Goal: Information Seeking & Learning: Learn about a topic

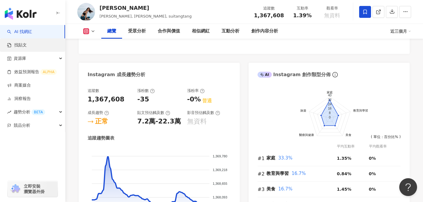
click at [27, 43] on link "找貼文" at bounding box center [17, 45] width 20 height 6
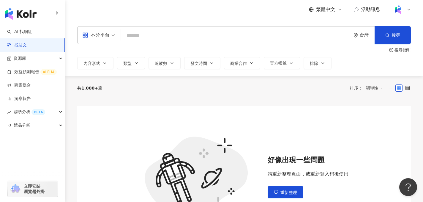
click at [161, 41] on input "search" at bounding box center [235, 35] width 225 height 13
click at [285, 196] on button "重新整理" at bounding box center [286, 192] width 36 height 12
click at [286, 190] on span "重新整理" at bounding box center [289, 192] width 17 height 5
click at [165, 39] on input "search" at bounding box center [235, 35] width 225 height 13
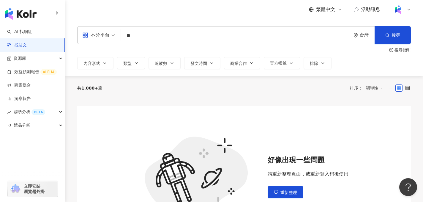
type input "**"
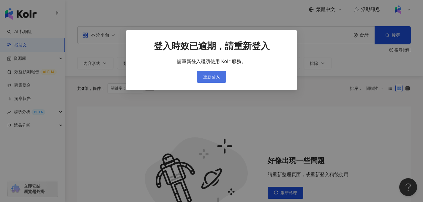
click at [205, 78] on span "重新登入" at bounding box center [211, 76] width 17 height 5
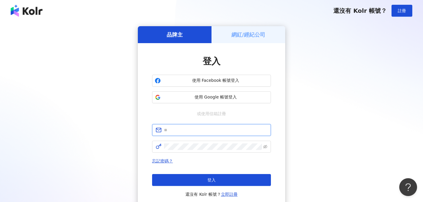
click at [200, 127] on input "text" at bounding box center [215, 130] width 103 height 7
type input "**********"
click at [265, 147] on icon "eye-invisible" at bounding box center [265, 147] width 4 height 4
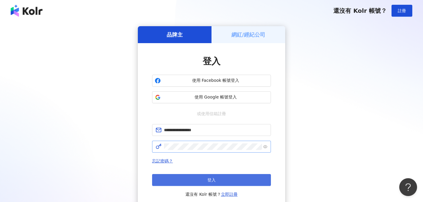
click at [222, 177] on button "登入" at bounding box center [211, 180] width 119 height 12
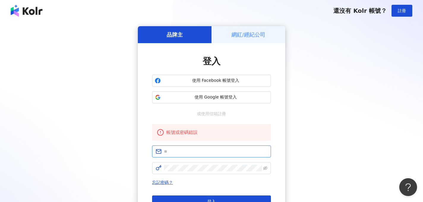
click at [173, 148] on input "text" at bounding box center [215, 151] width 103 height 7
type input "**********"
click at [157, 182] on link "忘記密碼？" at bounding box center [162, 182] width 21 height 5
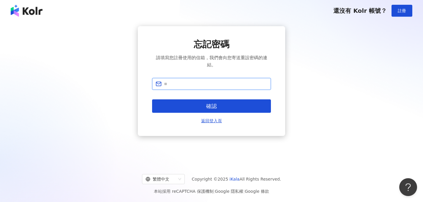
click at [216, 81] on input "text" at bounding box center [215, 84] width 103 height 7
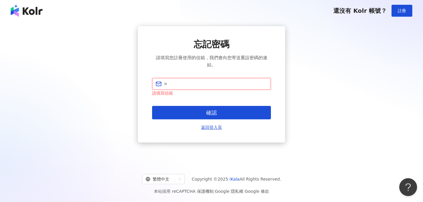
click at [170, 85] on input "text" at bounding box center [215, 84] width 103 height 7
type input "*"
type input "**********"
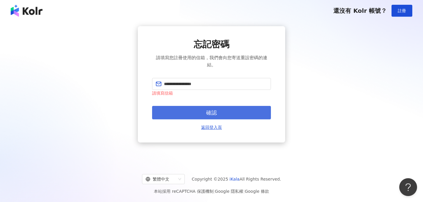
click at [208, 110] on span "確認" at bounding box center [211, 112] width 11 height 7
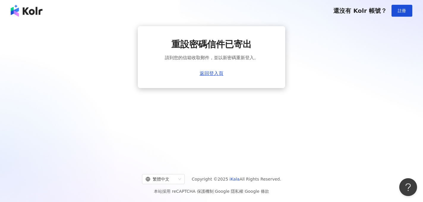
click at [213, 78] on div "重設密碼信件已寄出 請到您的信箱收取郵件，並以新密碼重新登入。 返回登入頁" at bounding box center [211, 57] width 147 height 62
click at [214, 77] on div "重設密碼信件已寄出 請到您的信箱收取郵件，並以新密碼重新登入。 返回登入頁" at bounding box center [211, 57] width 147 height 62
click at [214, 74] on link "返回登入頁" at bounding box center [212, 73] width 24 height 5
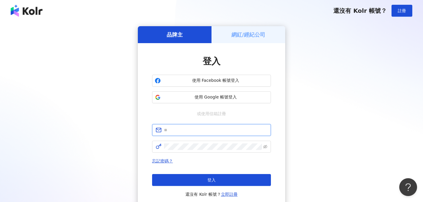
click at [168, 129] on input "text" at bounding box center [215, 130] width 103 height 7
type input "**********"
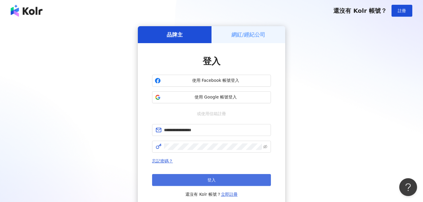
click at [202, 181] on button "登入" at bounding box center [211, 180] width 119 height 12
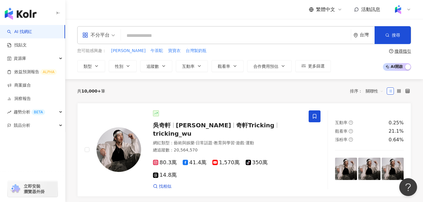
click at [406, 12] on div at bounding box center [401, 10] width 19 height 12
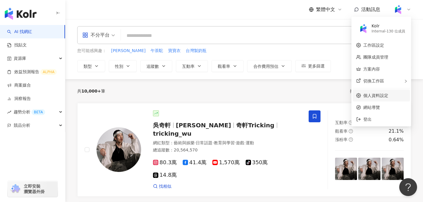
click at [385, 97] on link "個人資料設定" at bounding box center [376, 95] width 25 height 5
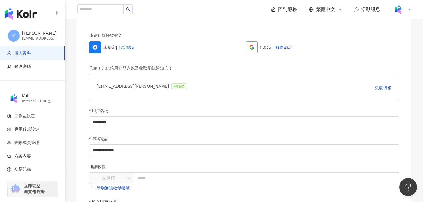
scroll to position [36, 0]
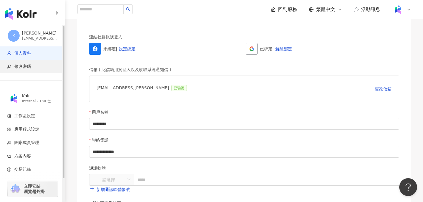
click at [40, 68] on span "修改密碼" at bounding box center [33, 67] width 53 height 6
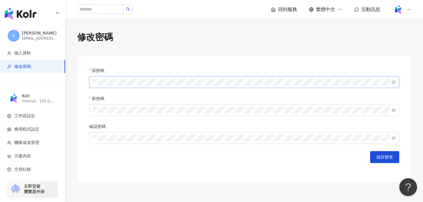
click at [114, 78] on span at bounding box center [244, 82] width 310 height 12
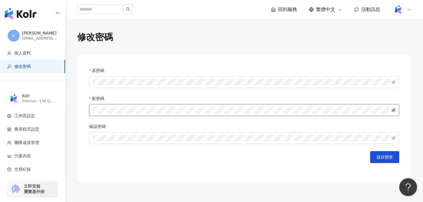
click at [395, 110] on icon "eye-invisible" at bounding box center [394, 110] width 4 height 4
click at [393, 139] on icon "eye-invisible" at bounding box center [394, 138] width 4 height 4
click at [384, 158] on span "儲存變更" at bounding box center [385, 157] width 17 height 5
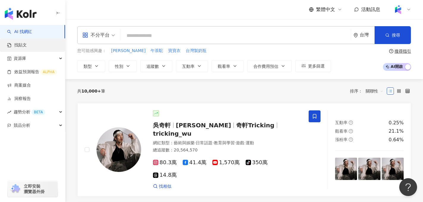
click at [27, 46] on link "找貼文" at bounding box center [17, 45] width 20 height 6
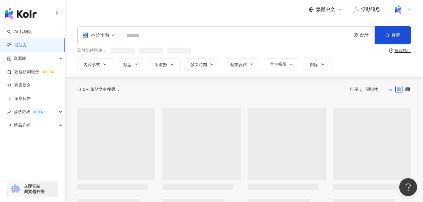
click at [138, 34] on input "search" at bounding box center [235, 35] width 225 height 13
type input "*"
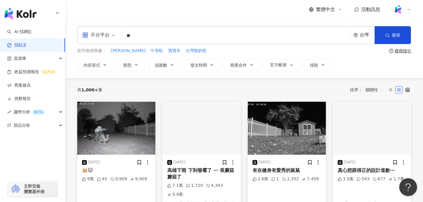
type input "*"
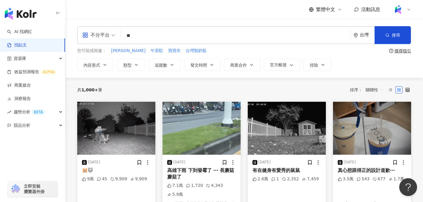
type input "*"
type input "**"
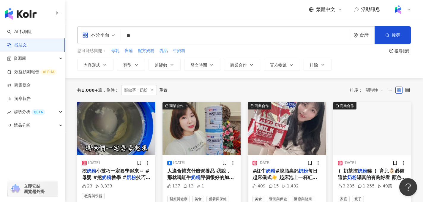
scroll to position [15, 0]
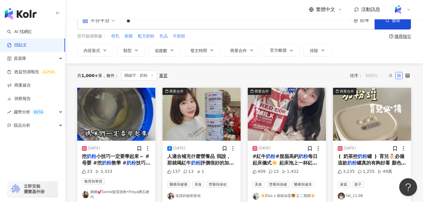
click at [380, 77] on span "關聯性" at bounding box center [375, 76] width 18 height 10
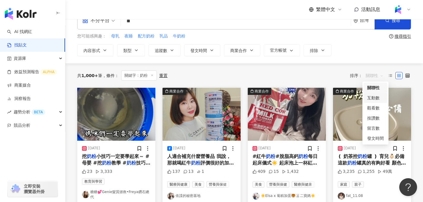
click at [381, 98] on div "互動數" at bounding box center [375, 98] width 17 height 7
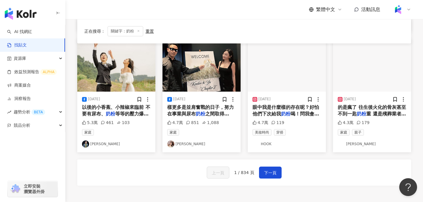
scroll to position [312, 0]
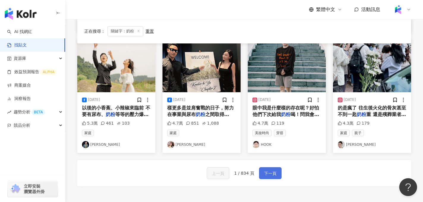
click at [265, 170] on span "下一頁" at bounding box center [270, 173] width 12 height 7
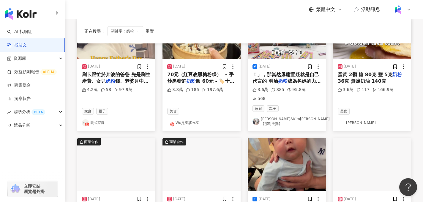
scroll to position [97, 0]
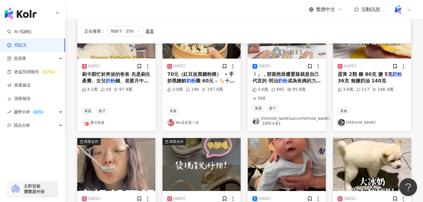
click at [286, 116] on link "Nico品筠&Kim京燁【那對夫妻】" at bounding box center [287, 121] width 69 height 10
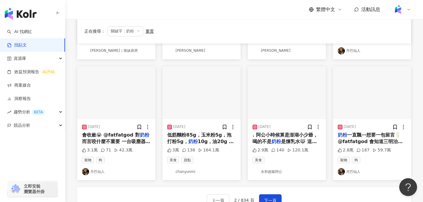
scroll to position [290, 0]
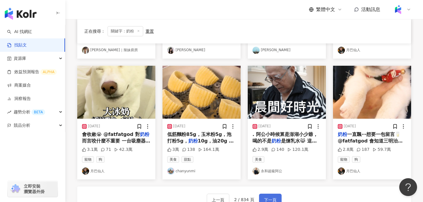
click at [268, 196] on span "下一頁" at bounding box center [270, 199] width 12 height 7
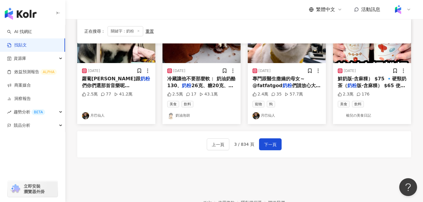
scroll to position [333, 0]
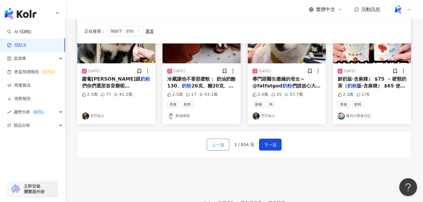
click at [218, 147] on span "上一頁" at bounding box center [218, 144] width 12 height 7
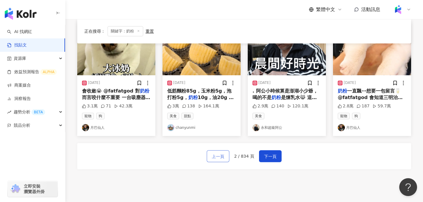
click at [218, 153] on span "上一頁" at bounding box center [218, 156] width 12 height 7
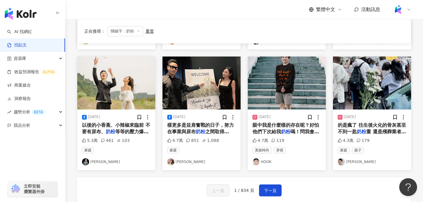
scroll to position [295, 0]
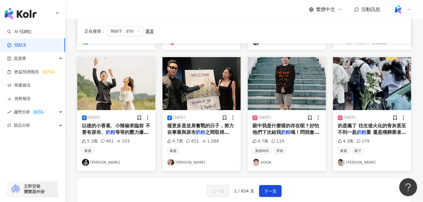
click at [95, 159] on link "王俊傑" at bounding box center [116, 162] width 69 height 7
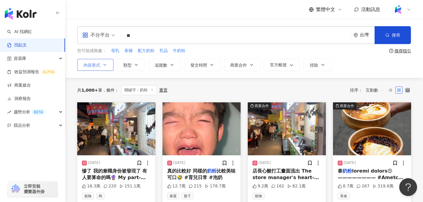
click at [105, 65] on icon "button" at bounding box center [105, 64] width 2 height 1
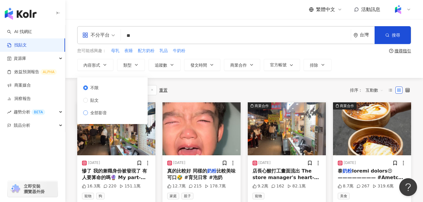
click at [95, 112] on span "全部影音" at bounding box center [98, 112] width 21 height 7
click at [182, 76] on div "不分平台 ** 台灣 搜尋 您可能感興趣： 母乳 夜睡 配方奶粉 乳品 牛奶粉 搜尋指引 內容形式 類型 追蹤數 發文時間 商業合作 官方帳號 排除 不限 貼…" at bounding box center [244, 48] width 358 height 59
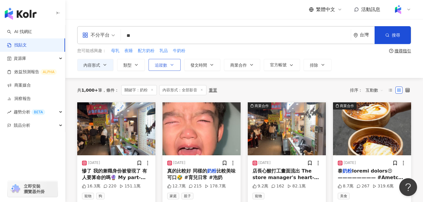
click at [160, 66] on span "追蹤數" at bounding box center [161, 65] width 12 height 5
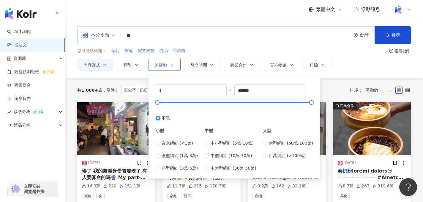
click at [164, 66] on span "追蹤數" at bounding box center [161, 65] width 12 height 5
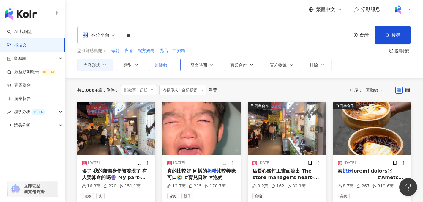
click at [167, 65] on span "追蹤數" at bounding box center [161, 65] width 12 height 5
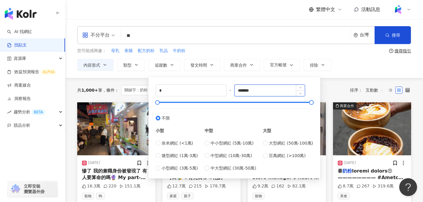
click at [243, 90] on input "*******" at bounding box center [270, 90] width 70 height 11
type input "*******"
type input "******"
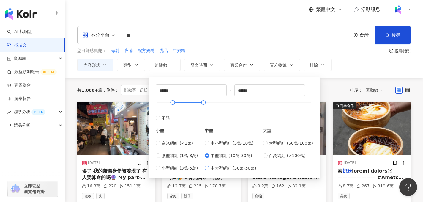
type input "******"
click at [264, 144] on div "小型 奈米網紅 (<1萬) 微型網紅 (1萬-3萬) 小型網紅 (3萬-5萬) 中型 中小型網紅 (5萬-10萬) 中型網紅 (10萬-30萬) 中大型網紅 …" at bounding box center [235, 146] width 158 height 50
type input "******"
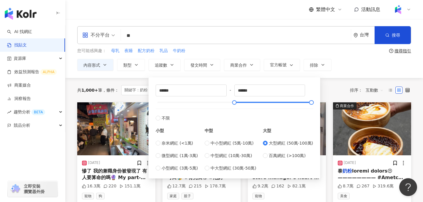
type input "******"
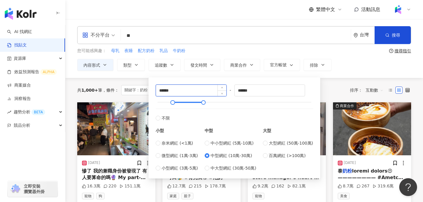
click at [194, 88] on input "******" at bounding box center [191, 90] width 70 height 11
click at [161, 89] on input "******" at bounding box center [191, 90] width 70 height 11
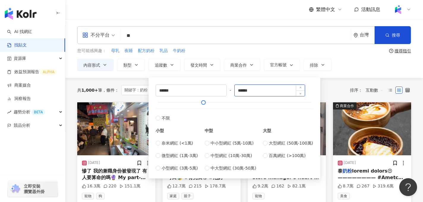
type input "******"
drag, startPoint x: 272, startPoint y: 88, endPoint x: 235, endPoint y: 89, distance: 37.2
click at [234, 89] on div "****** - ****** 不限 小型 奈米網紅 (<1萬) 微型網紅 (1萬-3萬) 小型網紅 (3萬-5萬) 中型 中小型網紅 (5萬-10萬) 中型…" at bounding box center [235, 127] width 158 height 87
type input "*******"
click at [304, 45] on div "不分平台 ** 台灣 搜尋 您可能感興趣： 母乳 夜睡 配方奶粉 乳品 牛奶粉 搜尋指引 內容形式 類型 追蹤數 發文時間 商業合作 官方帳號 排除 不限 貼…" at bounding box center [244, 48] width 358 height 45
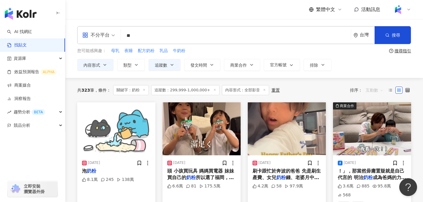
click at [375, 88] on span "互動數" at bounding box center [375, 90] width 18 height 10
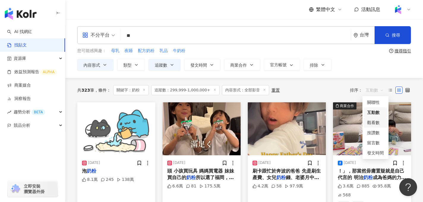
click at [377, 121] on div "觀看數" at bounding box center [375, 122] width 17 height 7
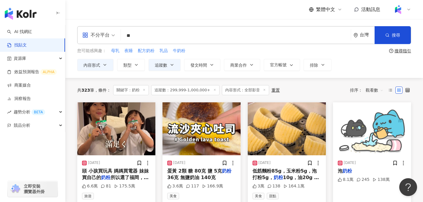
click at [404, 50] on div "搜尋指引" at bounding box center [403, 50] width 17 height 5
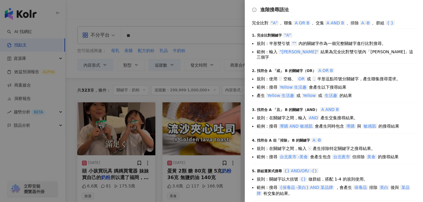
click at [173, 35] on div at bounding box center [211, 101] width 423 height 202
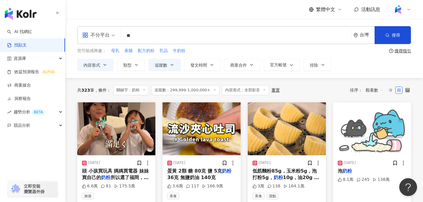
click at [165, 35] on input "**" at bounding box center [235, 35] width 225 height 13
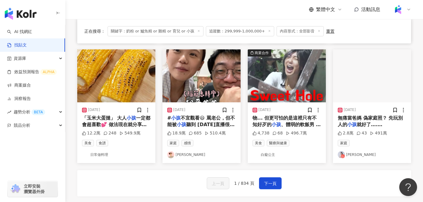
scroll to position [314, 0]
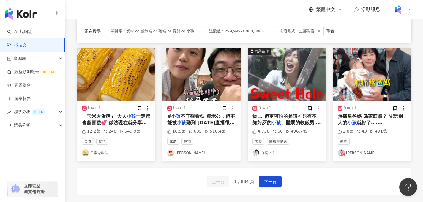
click at [191, 153] on link "陳彥婷 tiffany" at bounding box center [201, 152] width 69 height 7
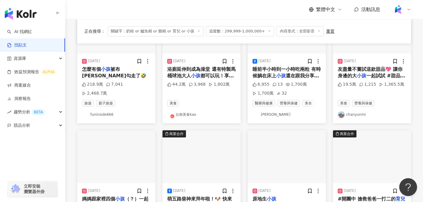
scroll to position [0, 0]
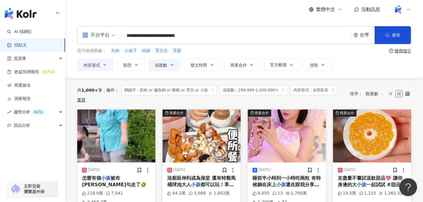
click at [221, 40] on input "**********" at bounding box center [235, 35] width 225 height 13
type input "**********"
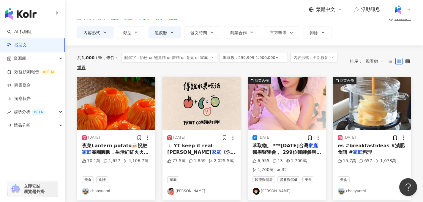
scroll to position [33, 0]
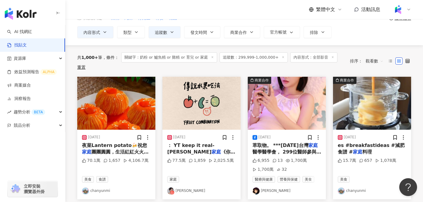
click at [104, 187] on link "chanyunmi" at bounding box center [116, 190] width 69 height 7
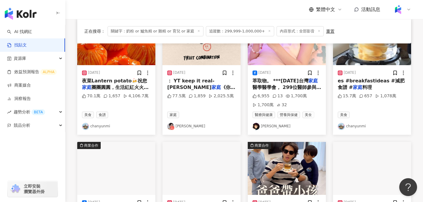
scroll to position [86, 0]
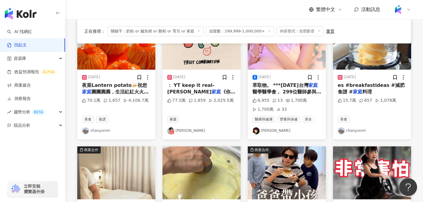
click at [181, 131] on link "王安蕾" at bounding box center [201, 130] width 69 height 7
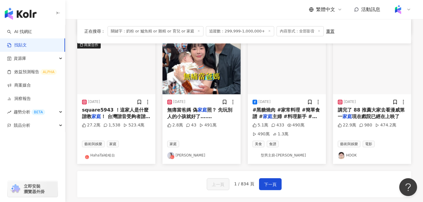
scroll to position [320, 0]
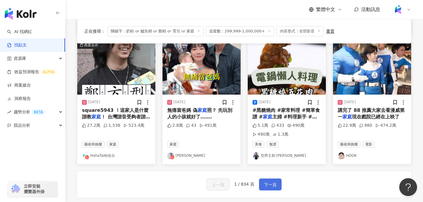
click at [274, 185] on span "下一頁" at bounding box center [270, 184] width 12 height 7
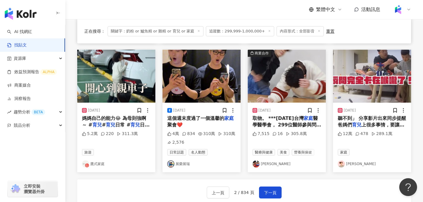
scroll to position [319, 0]
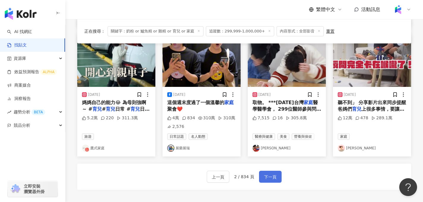
click at [274, 175] on span "下一頁" at bounding box center [270, 176] width 12 height 7
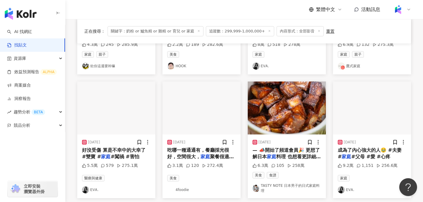
scroll to position [142, 0]
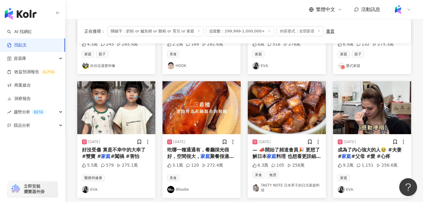
click at [93, 190] on link "ᎬᏙᎪ." at bounding box center [116, 189] width 69 height 7
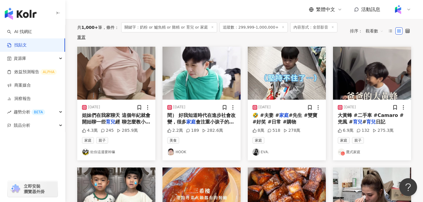
scroll to position [70, 0]
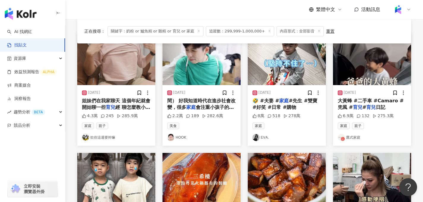
click at [355, 139] on link "鷹式家庭" at bounding box center [372, 137] width 69 height 7
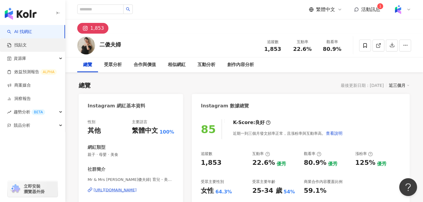
click at [26, 48] on link "找貼文" at bounding box center [17, 45] width 20 height 6
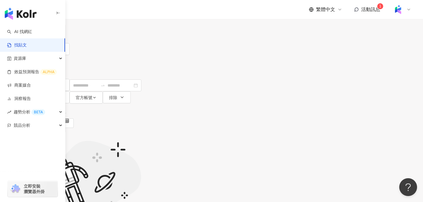
click at [126, 13] on input "search" at bounding box center [99, 6] width 54 height 13
type input "**"
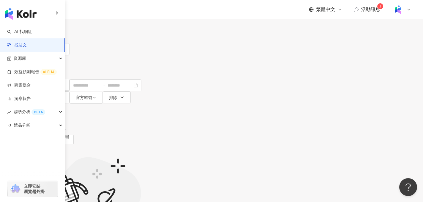
click at [407, 10] on icon at bounding box center [409, 9] width 5 height 5
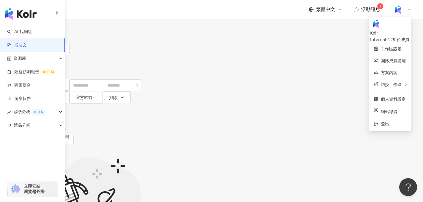
click at [389, 35] on div "Kolr Internal - 129 位成員" at bounding box center [390, 30] width 40 height 25
click at [381, 46] on link "工作區設定" at bounding box center [391, 48] width 21 height 5
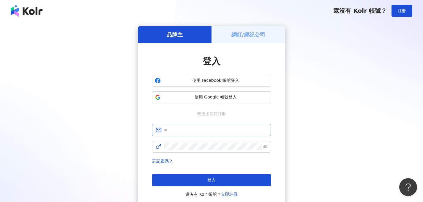
click at [196, 126] on span at bounding box center [211, 130] width 119 height 12
click at [196, 130] on input "text" at bounding box center [215, 130] width 103 height 7
type input "**********"
click button "登入" at bounding box center [211, 180] width 119 height 12
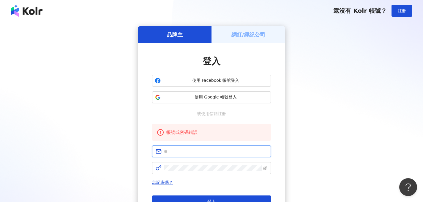
click at [185, 154] on input "text" at bounding box center [215, 151] width 103 height 7
type input "**********"
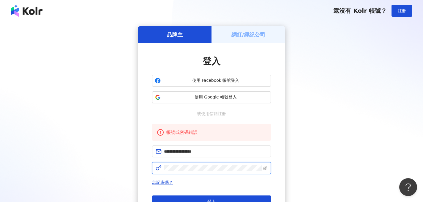
click button "登入" at bounding box center [211, 201] width 119 height 12
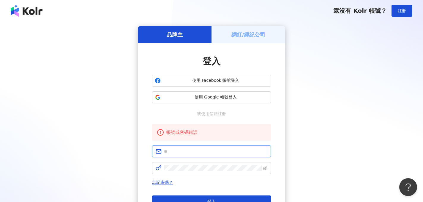
click at [191, 152] on input "text" at bounding box center [215, 151] width 103 height 7
type input "**********"
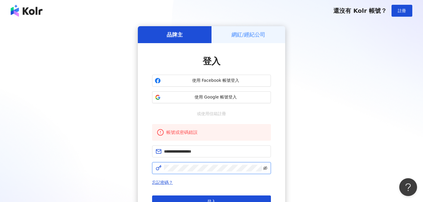
click at [265, 166] on icon "eye-invisible" at bounding box center [265, 168] width 4 height 4
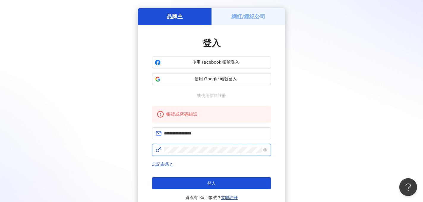
scroll to position [19, 0]
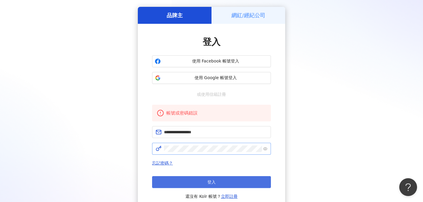
click at [215, 181] on span "登入" at bounding box center [212, 182] width 8 height 5
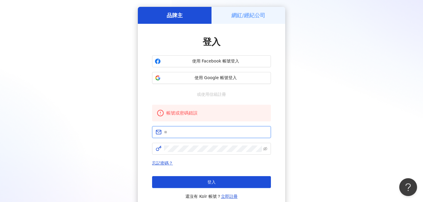
click at [212, 129] on input "text" at bounding box center [215, 132] width 103 height 7
type input "**********"
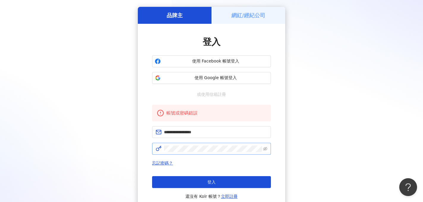
click at [270, 150] on span at bounding box center [211, 149] width 119 height 12
click at [265, 150] on icon "eye-invisible" at bounding box center [265, 149] width 4 height 4
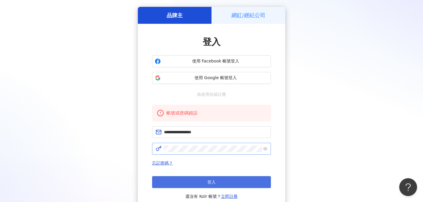
click at [227, 181] on button "登入" at bounding box center [211, 182] width 119 height 12
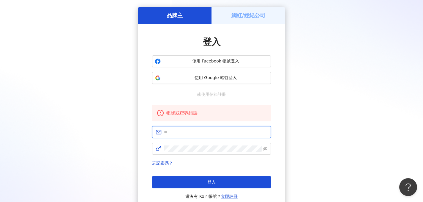
click at [224, 131] on input "text" at bounding box center [215, 132] width 103 height 7
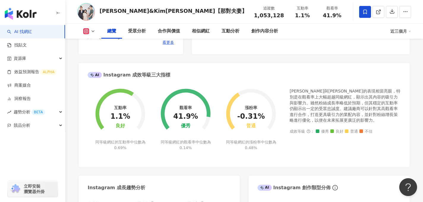
scroll to position [161, 0]
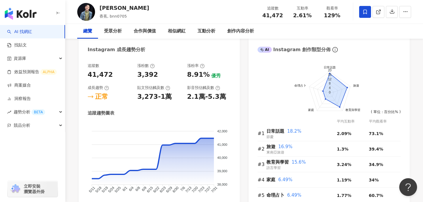
scroll to position [328, 0]
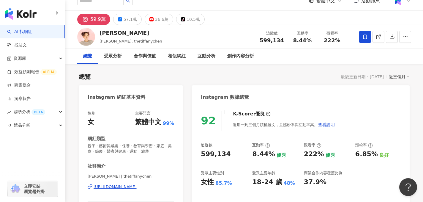
scroll to position [11, 0]
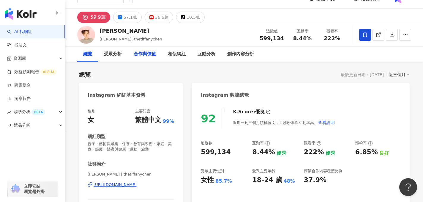
click at [149, 53] on div "合作與價值" at bounding box center [145, 54] width 22 height 7
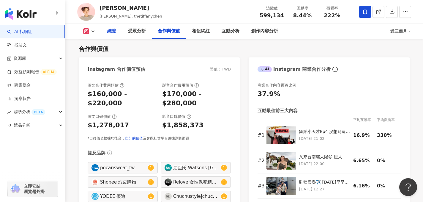
click at [113, 34] on div "總覽" at bounding box center [111, 31] width 9 height 7
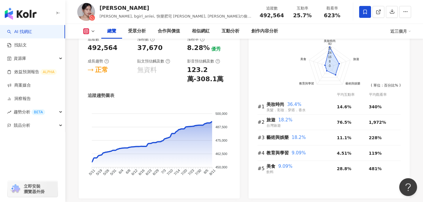
scroll to position [358, 0]
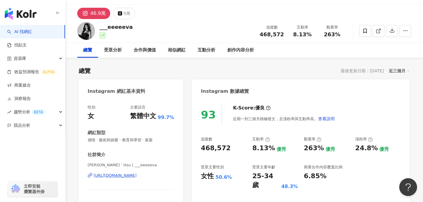
scroll to position [14, 0]
click at [87, 28] on img at bounding box center [86, 31] width 18 height 18
click at [99, 16] on div "46.9萬" at bounding box center [97, 14] width 15 height 8
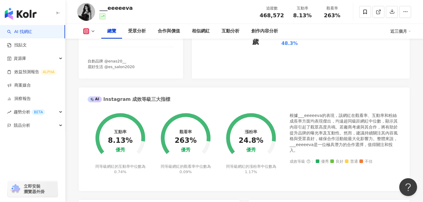
scroll to position [159, 0]
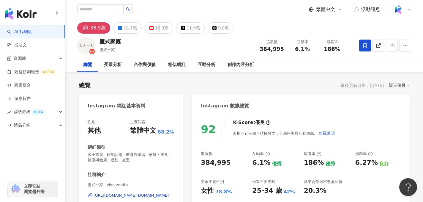
click at [87, 49] on img at bounding box center [86, 46] width 18 height 18
click at [108, 41] on div "鷹式家庭" at bounding box center [110, 41] width 21 height 7
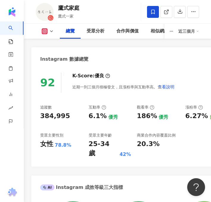
scroll to position [209, 0]
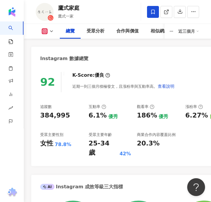
click at [184, 155] on div "92 K-Score : 優良 近期一到三個月積極發文，且漲粉率與互動率高。 查看說明 追蹤數 384,995 互動率 6.1% 優秀 觀看率 186% 優秀…" at bounding box center [133, 116] width 205 height 100
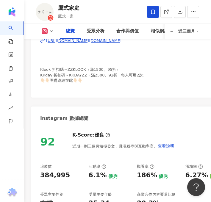
scroll to position [150, 0]
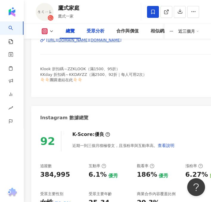
click at [90, 28] on div "受眾分析" at bounding box center [96, 31] width 18 height 7
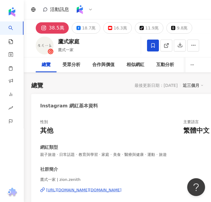
click at [58, 31] on div "38.5萬" at bounding box center [56, 28] width 15 height 8
click at [44, 43] on img at bounding box center [45, 46] width 18 height 18
click at [50, 26] on div "38.5萬" at bounding box center [56, 28] width 15 height 8
click at [48, 48] on div at bounding box center [45, 46] width 18 height 18
click at [55, 27] on div "38.5萬" at bounding box center [56, 28] width 15 height 8
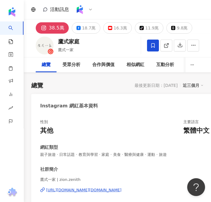
click at [70, 44] on div "鷹式家庭" at bounding box center [68, 41] width 21 height 7
click at [100, 190] on div "[URL][DOMAIN_NAME][DOMAIN_NAME]" at bounding box center [83, 189] width 75 height 5
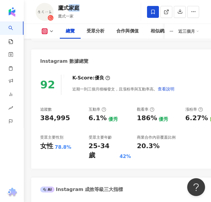
scroll to position [207, 0]
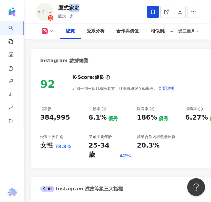
click at [50, 31] on icon at bounding box center [51, 31] width 5 height 5
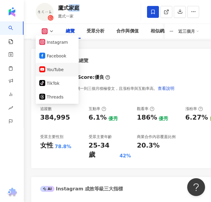
click at [63, 67] on button "YouTube" at bounding box center [57, 69] width 36 height 8
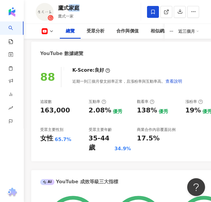
click at [50, 32] on icon at bounding box center [51, 31] width 5 height 5
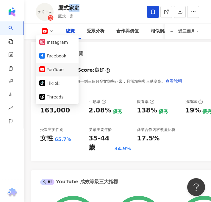
click at [59, 66] on button "YouTube" at bounding box center [57, 69] width 36 height 8
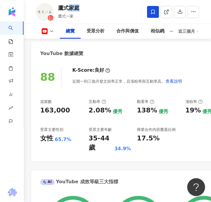
click at [48, 31] on button at bounding box center [48, 31] width 24 height 6
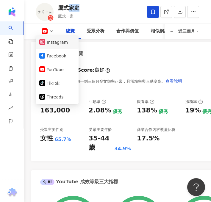
click at [54, 45] on button "Instagram" at bounding box center [57, 42] width 36 height 8
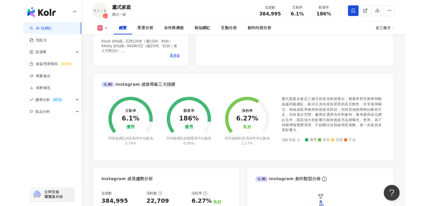
scroll to position [179, 0]
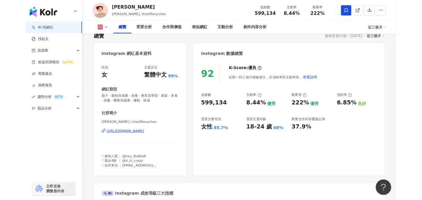
scroll to position [42, 0]
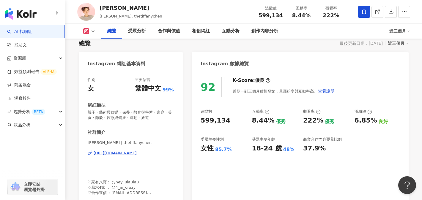
click at [90, 31] on button at bounding box center [89, 31] width 24 height 6
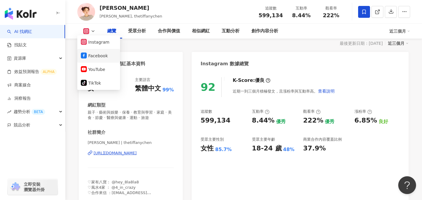
click at [102, 58] on button "Facebook" at bounding box center [99, 56] width 36 height 8
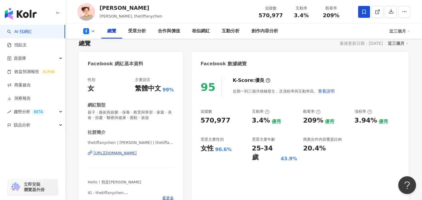
click at [197, 166] on div "95 K-Score : 優良 近期一到三個月積極發文，且漲粉率與互動率高。 查看說明 追蹤數 570,977 互動率 3.4% 優秀 觀看率 209% 優秀…" at bounding box center [300, 140] width 217 height 139
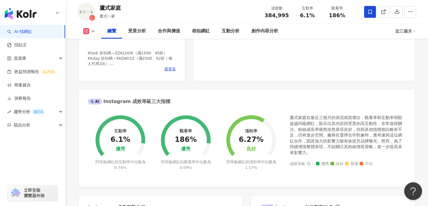
scroll to position [171, 0]
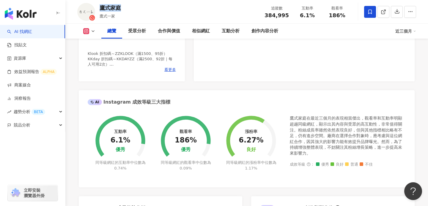
drag, startPoint x: 124, startPoint y: 10, endPoint x: 100, endPoint y: 9, distance: 23.8
click at [100, 9] on div "鷹式家庭 鷹式一家 追蹤數 384,995 互動率 6.1% 觀看率 186%" at bounding box center [246, 11] width 363 height 23
copy div "鷹式家庭"
click at [91, 29] on icon at bounding box center [93, 31] width 5 height 5
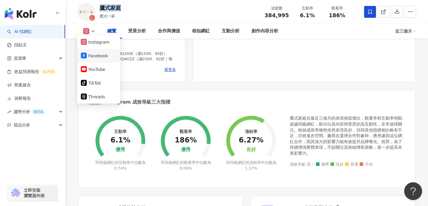
click at [93, 56] on button "Facebook" at bounding box center [99, 56] width 36 height 8
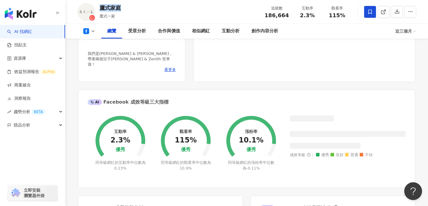
click at [193, 78] on div "Facebook 網紅基本資料 性別 其他 主要語言 繁體中文 88.2% 網紅類型 親子旅遊 · 日常話題 · 教育與學習 · 家庭 · 美食 · 醫療與健…" at bounding box center [247, 148] width 336 height 451
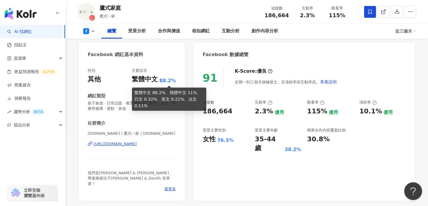
scroll to position [52, 0]
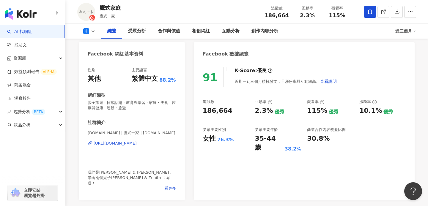
click at [362, 131] on div "追蹤數 186,664 互動率 2.3% 優秀 觀看率 115% 優秀 漲粉率 10.1% 優秀 受眾主要性別 女性 76.3% 受眾主要年齡 35-44 歲…" at bounding box center [304, 125] width 203 height 53
click at [94, 30] on icon at bounding box center [93, 31] width 5 height 5
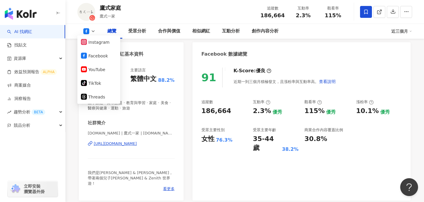
click at [91, 32] on icon at bounding box center [93, 31] width 5 height 5
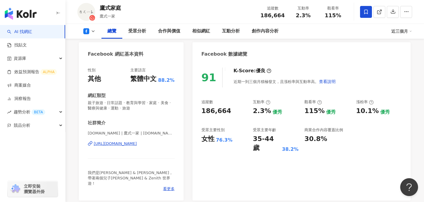
click at [91, 32] on icon at bounding box center [93, 31] width 5 height 5
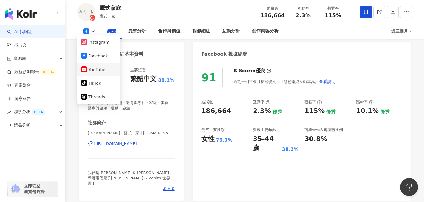
click at [105, 73] on button "YouTube" at bounding box center [99, 69] width 36 height 8
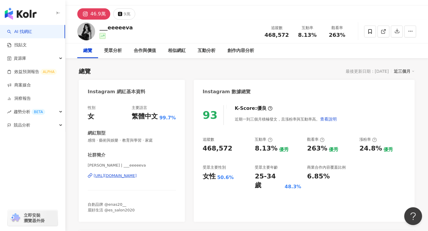
scroll to position [10, 0]
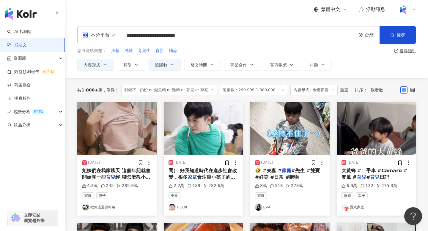
click at [210, 36] on input "**********" at bounding box center [238, 35] width 230 height 13
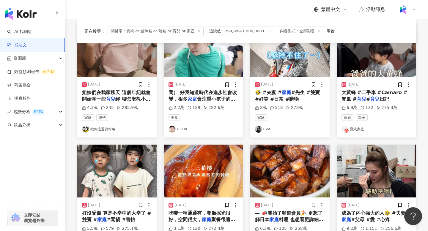
scroll to position [82, 0]
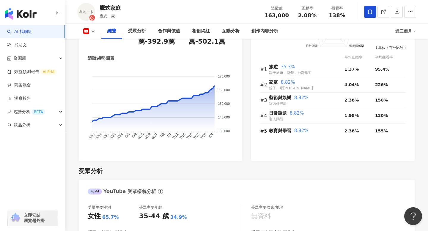
scroll to position [318, 0]
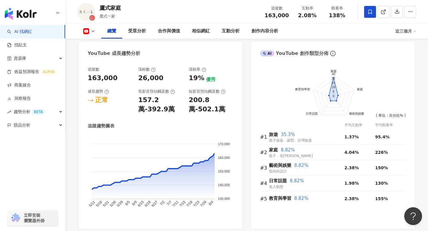
click at [91, 31] on icon at bounding box center [93, 31] width 5 height 5
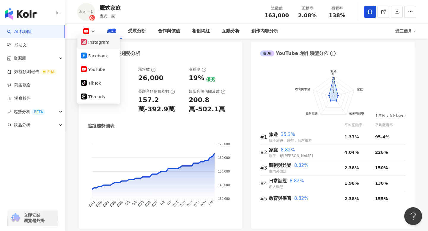
click at [104, 44] on button "Instagram" at bounding box center [99, 42] width 36 height 8
click at [171, 123] on div "追蹤趨勢圖表" at bounding box center [161, 126] width 146 height 6
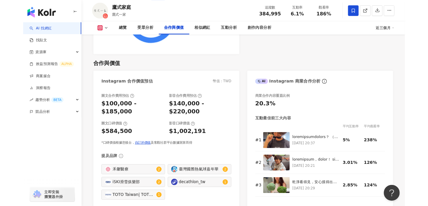
scroll to position [793, 0]
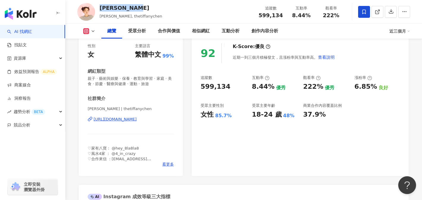
drag, startPoint x: 138, startPoint y: 9, endPoint x: 101, endPoint y: 10, distance: 37.5
click at [101, 10] on div "陳彥婷 tiffany" at bounding box center [131, 7] width 63 height 7
copy div "陳彥婷 tiffany"
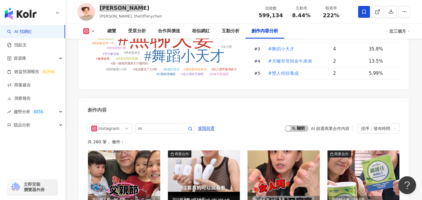
scroll to position [1786, 0]
